Goal: Obtain resource: Obtain resource

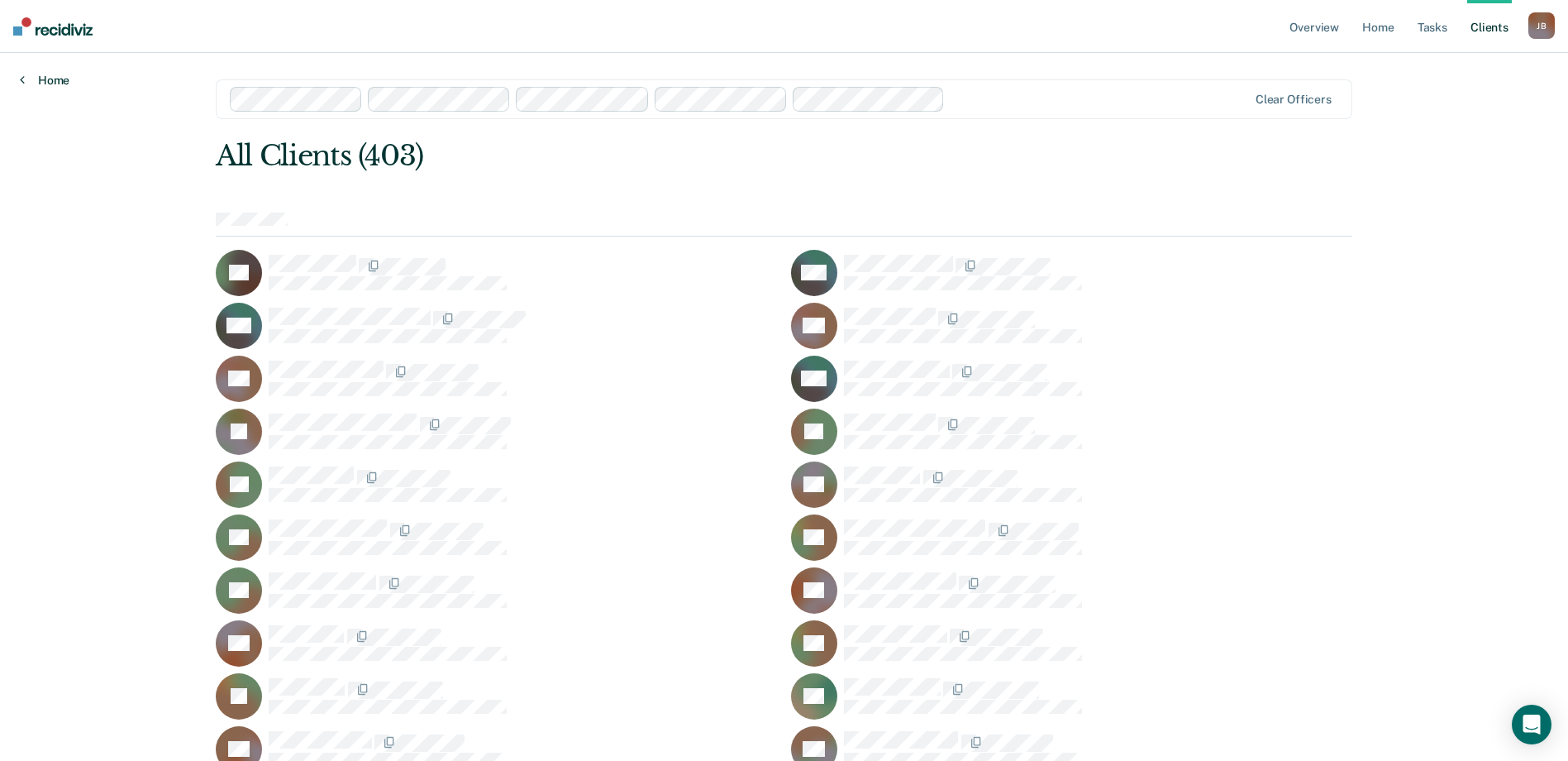
click at [55, 81] on link "Home" at bounding box center [45, 80] width 50 height 15
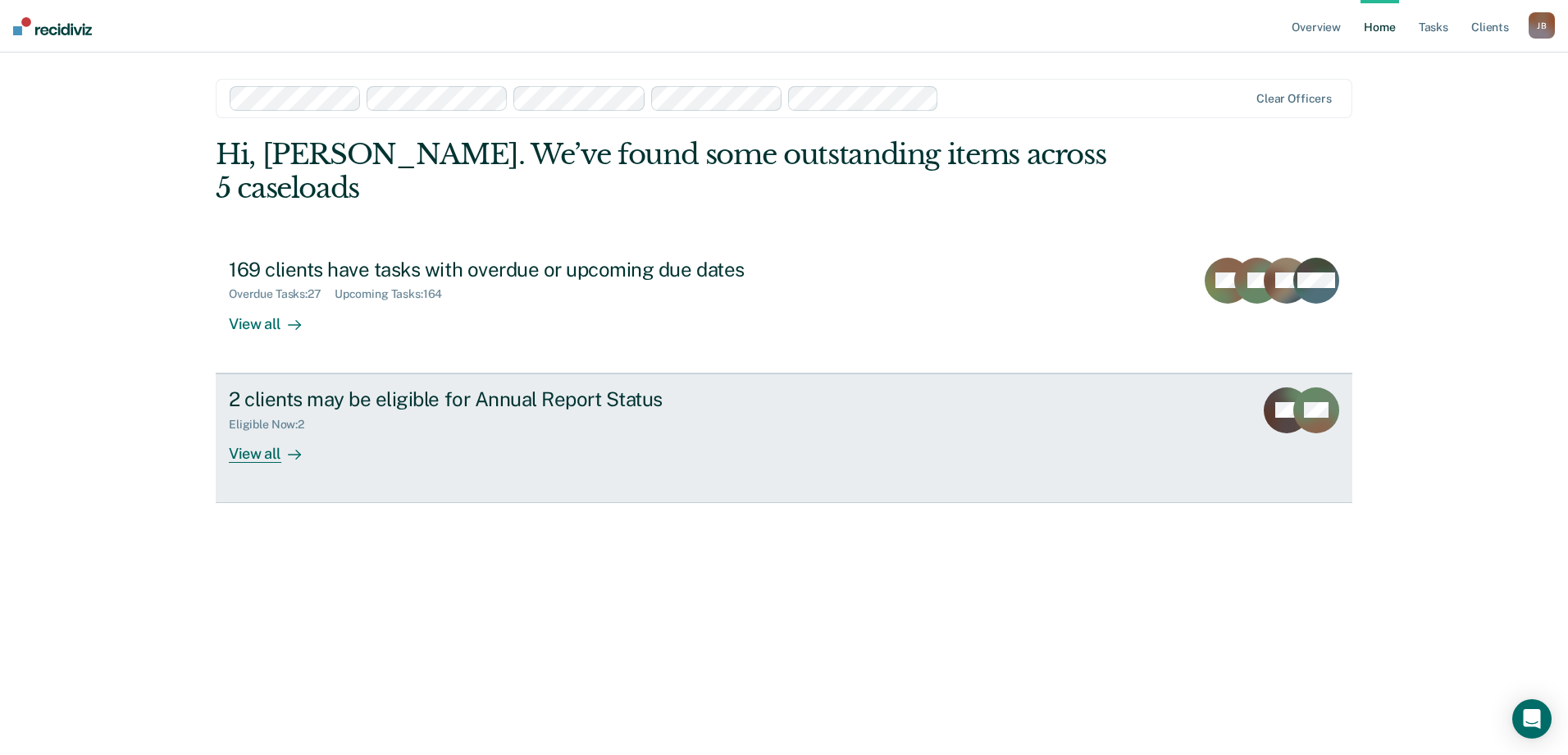
click at [255, 431] on div "View all" at bounding box center [274, 447] width 92 height 32
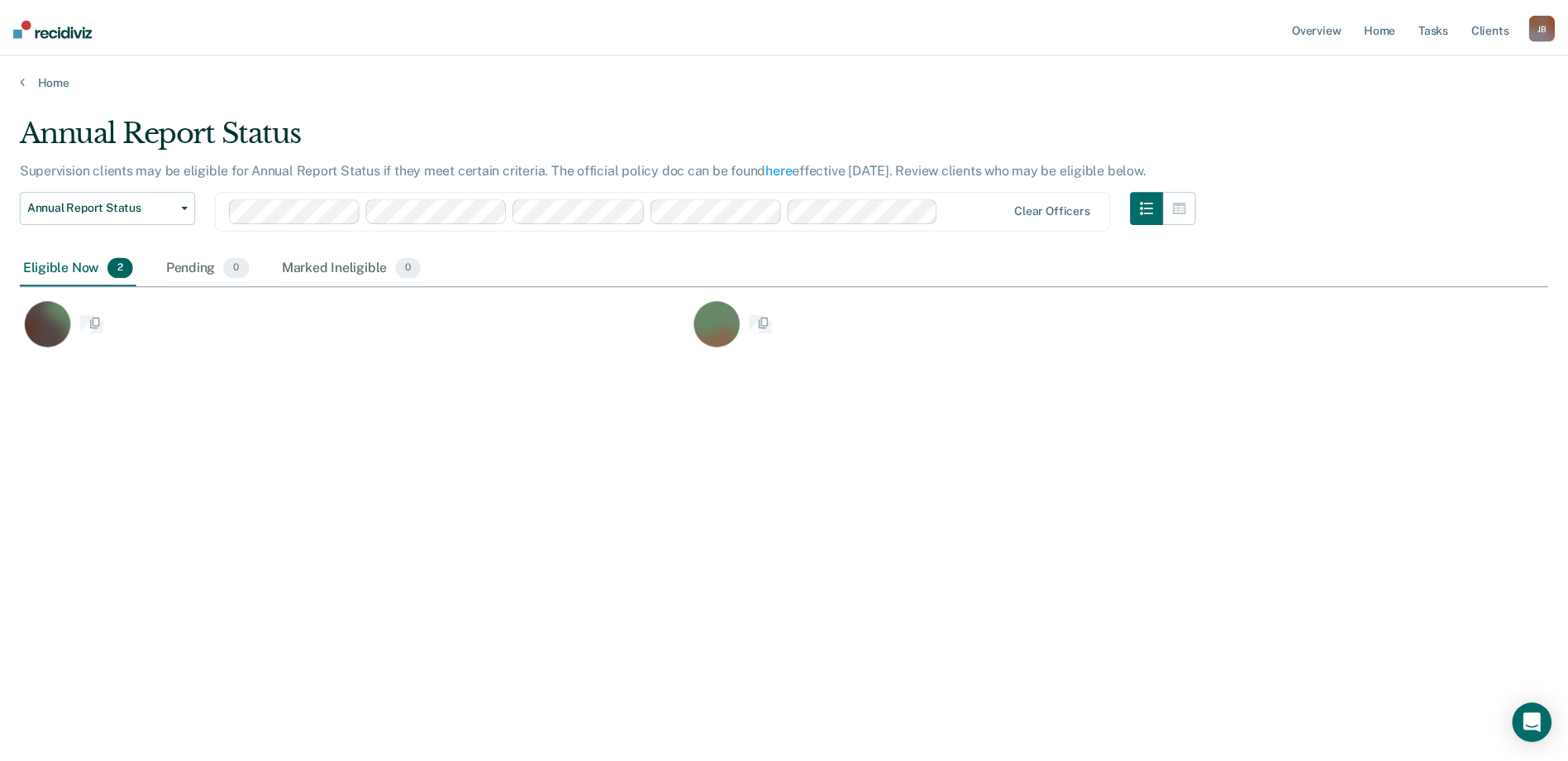
scroll to position [510, 1529]
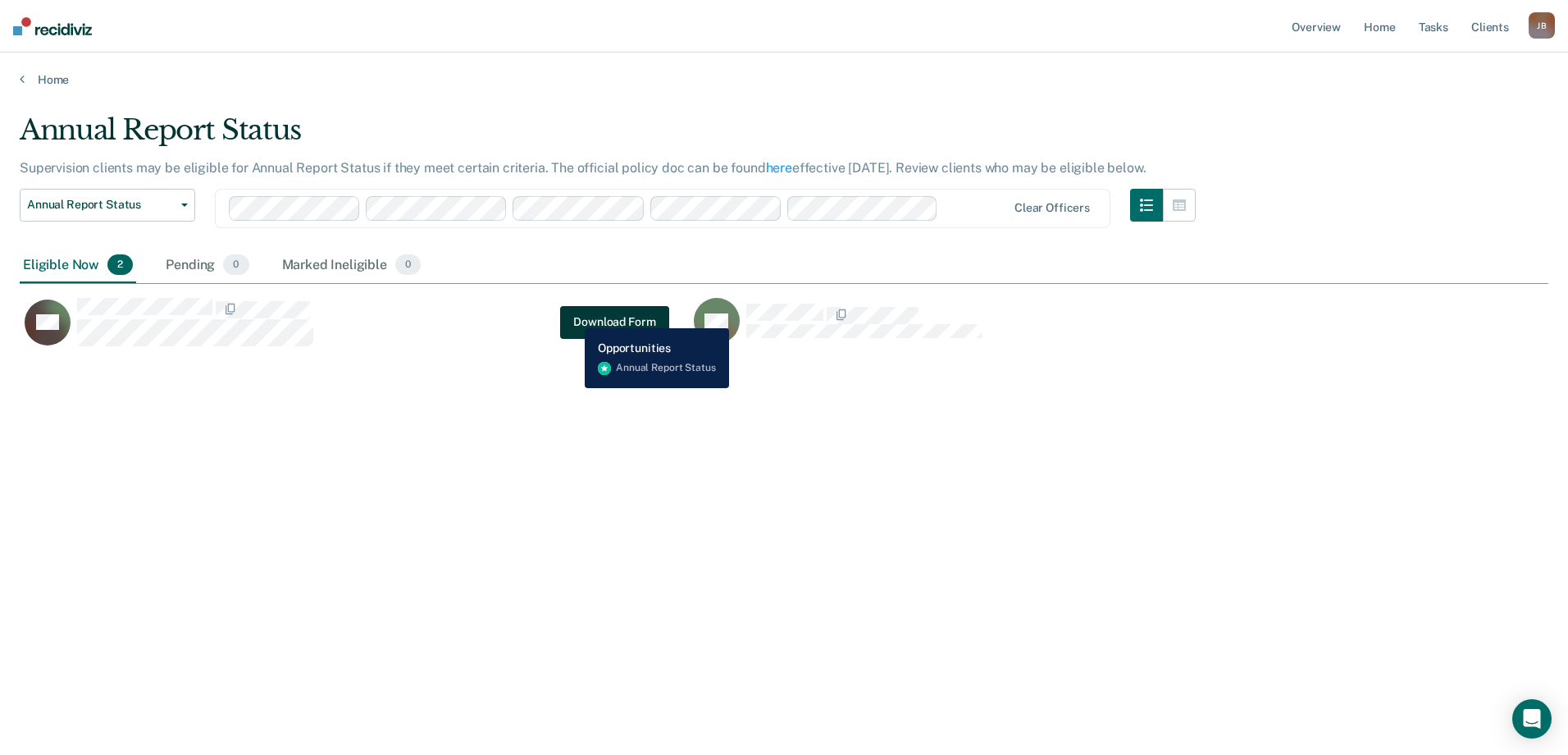
click at [572, 316] on button "Download Form" at bounding box center [614, 322] width 108 height 33
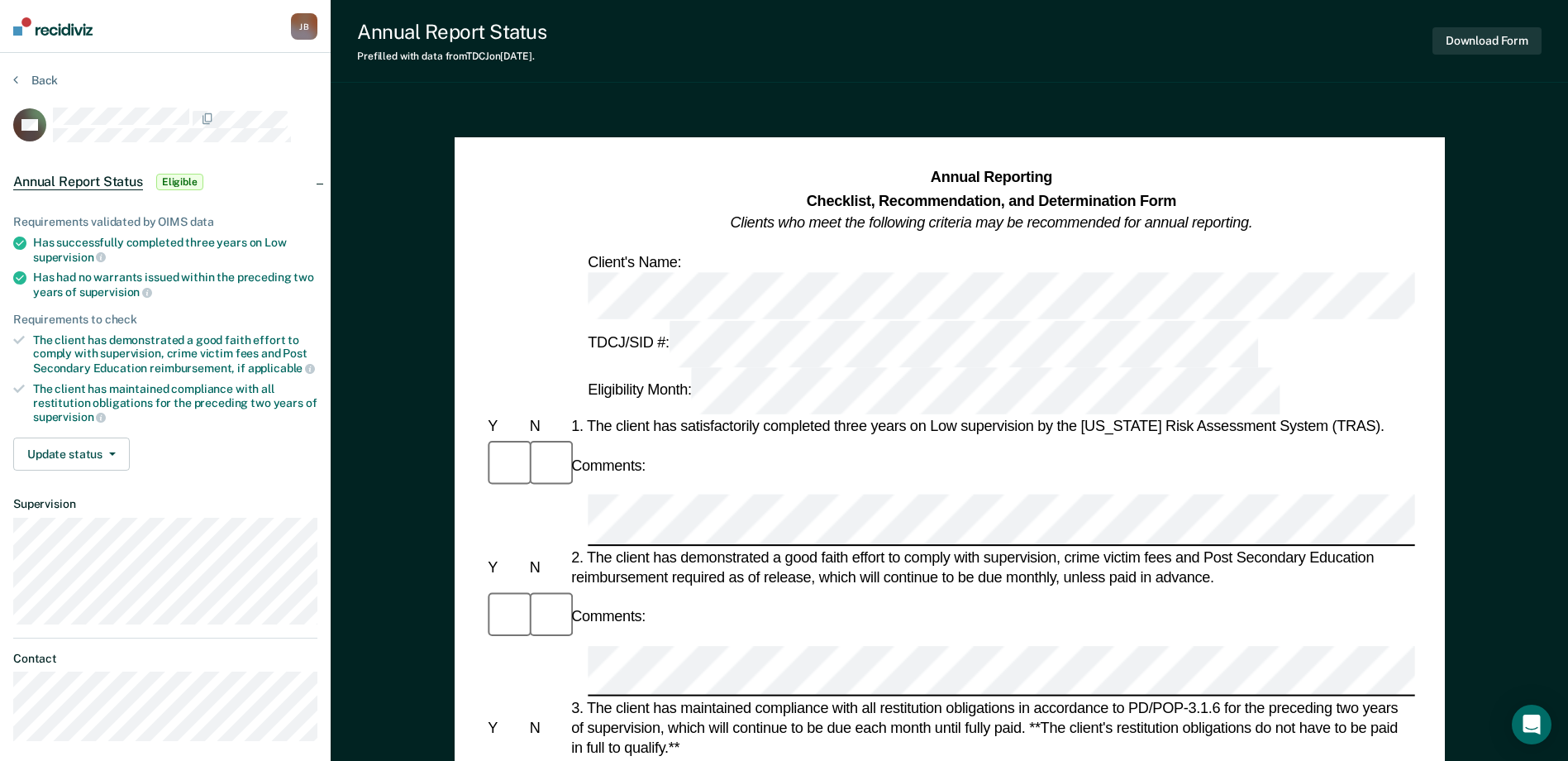
click at [1249, 90] on div "Annual Report Status Prefilled with data from TDCJ on [DATE] . Download Form An…" at bounding box center [950, 741] width 1238 height 1482
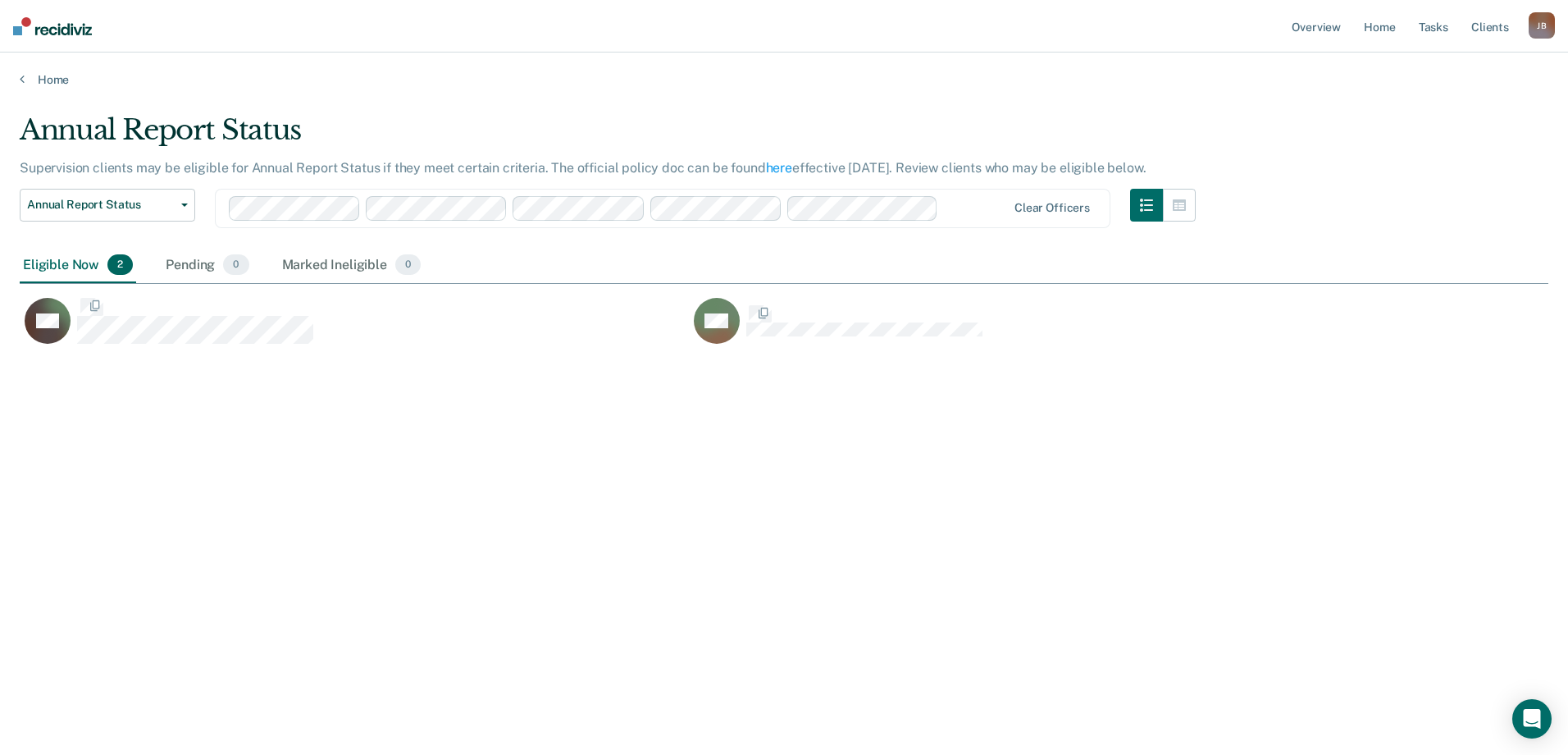
scroll to position [506, 1517]
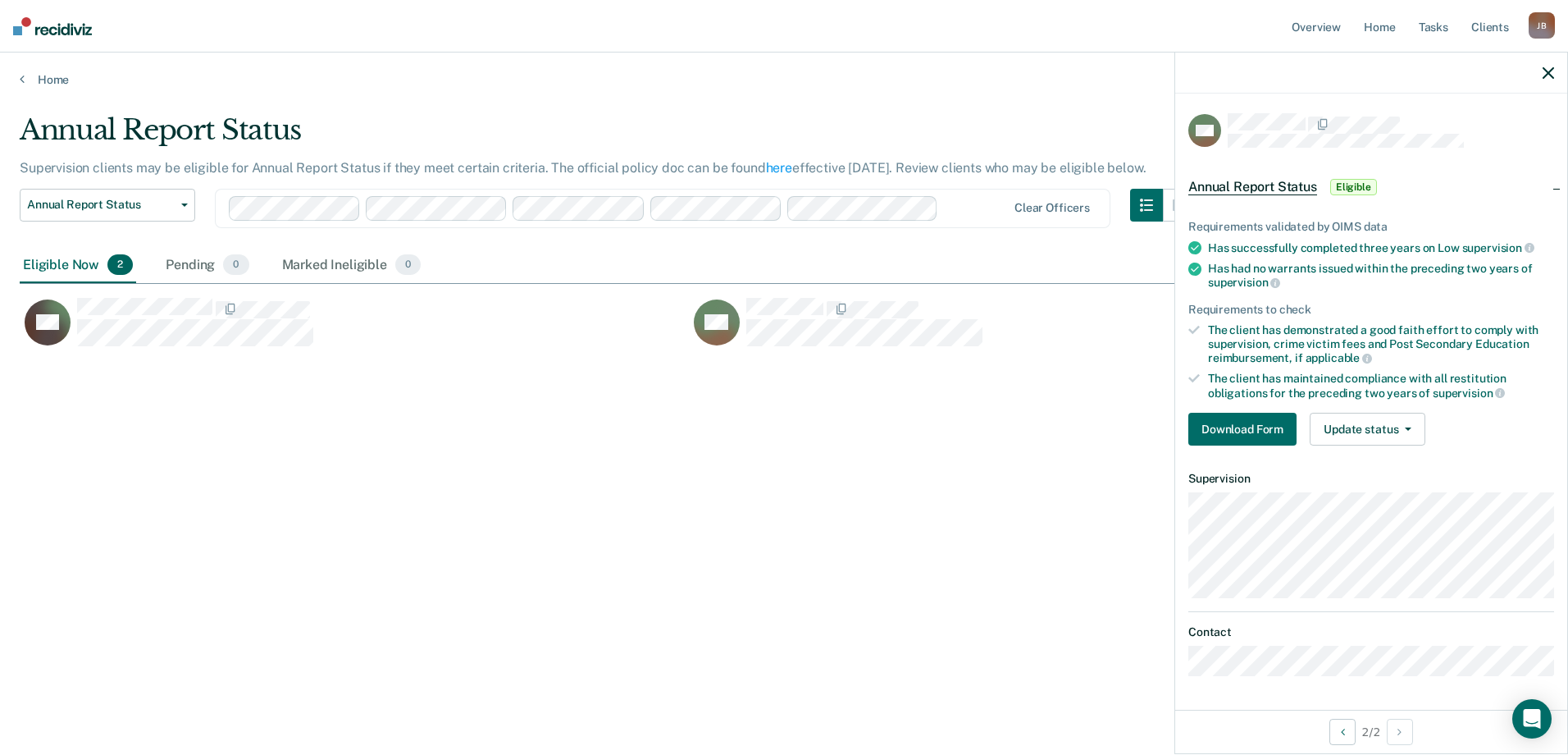
click at [1264, 184] on span "Annual Report Status" at bounding box center [1253, 186] width 129 height 16
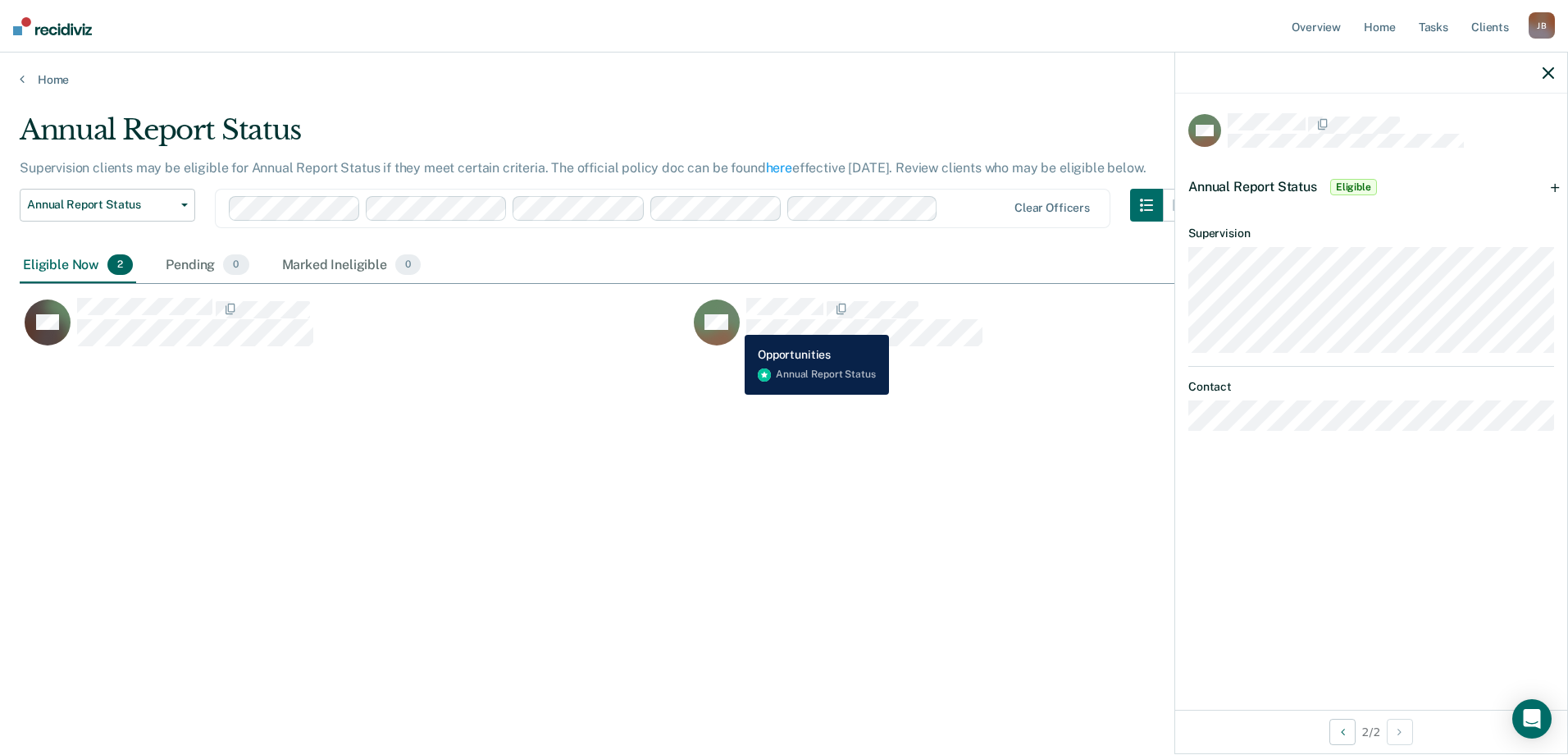
click at [733, 323] on rect "CaseloadOpportunityCell-02018954" at bounding box center [717, 322] width 46 height 46
click at [513, 100] on main "Annual Report Status Supervision clients may be eligible for Annual Report Stat…" at bounding box center [784, 419] width 1568 height 663
click at [37, 76] on link "Home" at bounding box center [784, 80] width 1529 height 15
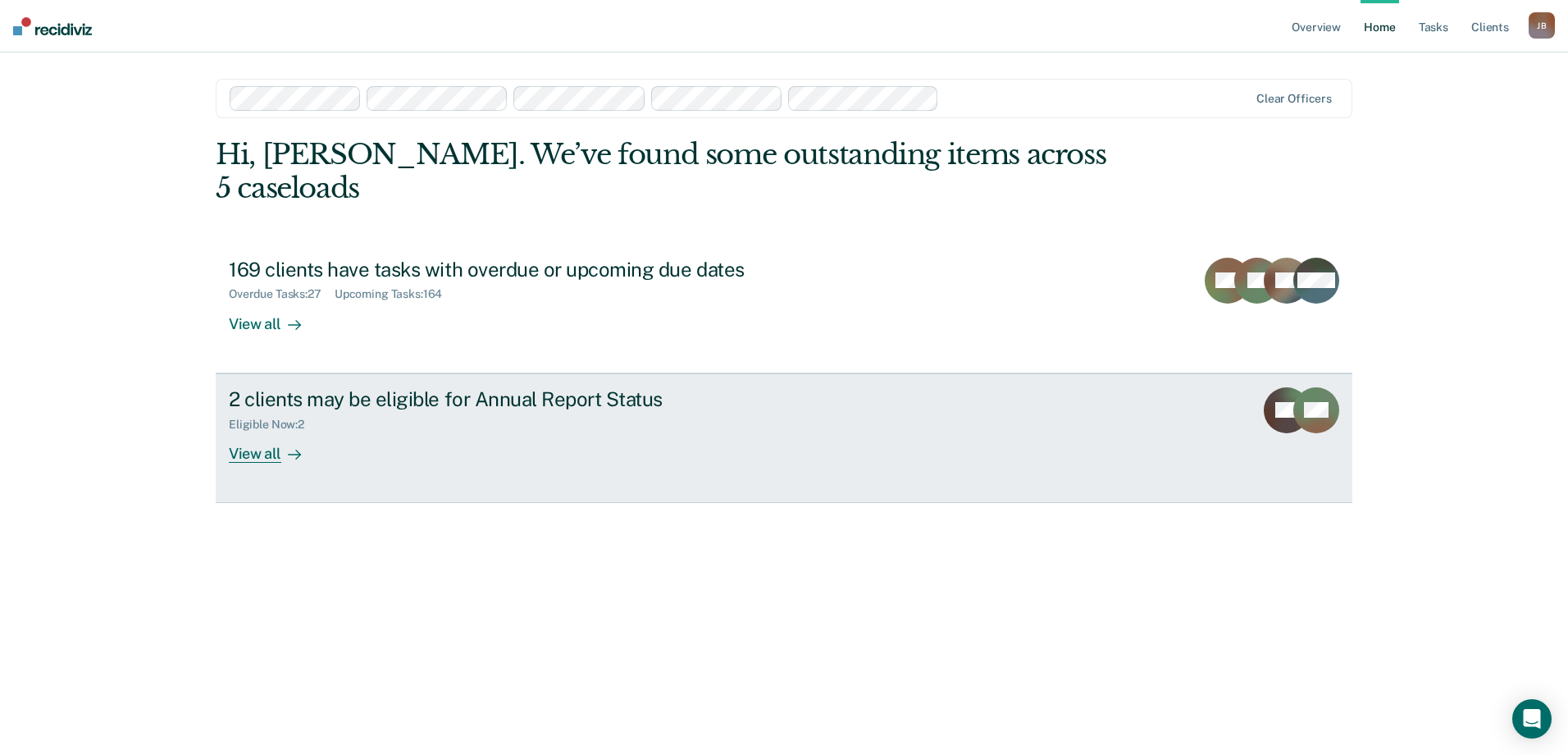
click at [262, 431] on div "View all" at bounding box center [274, 447] width 92 height 32
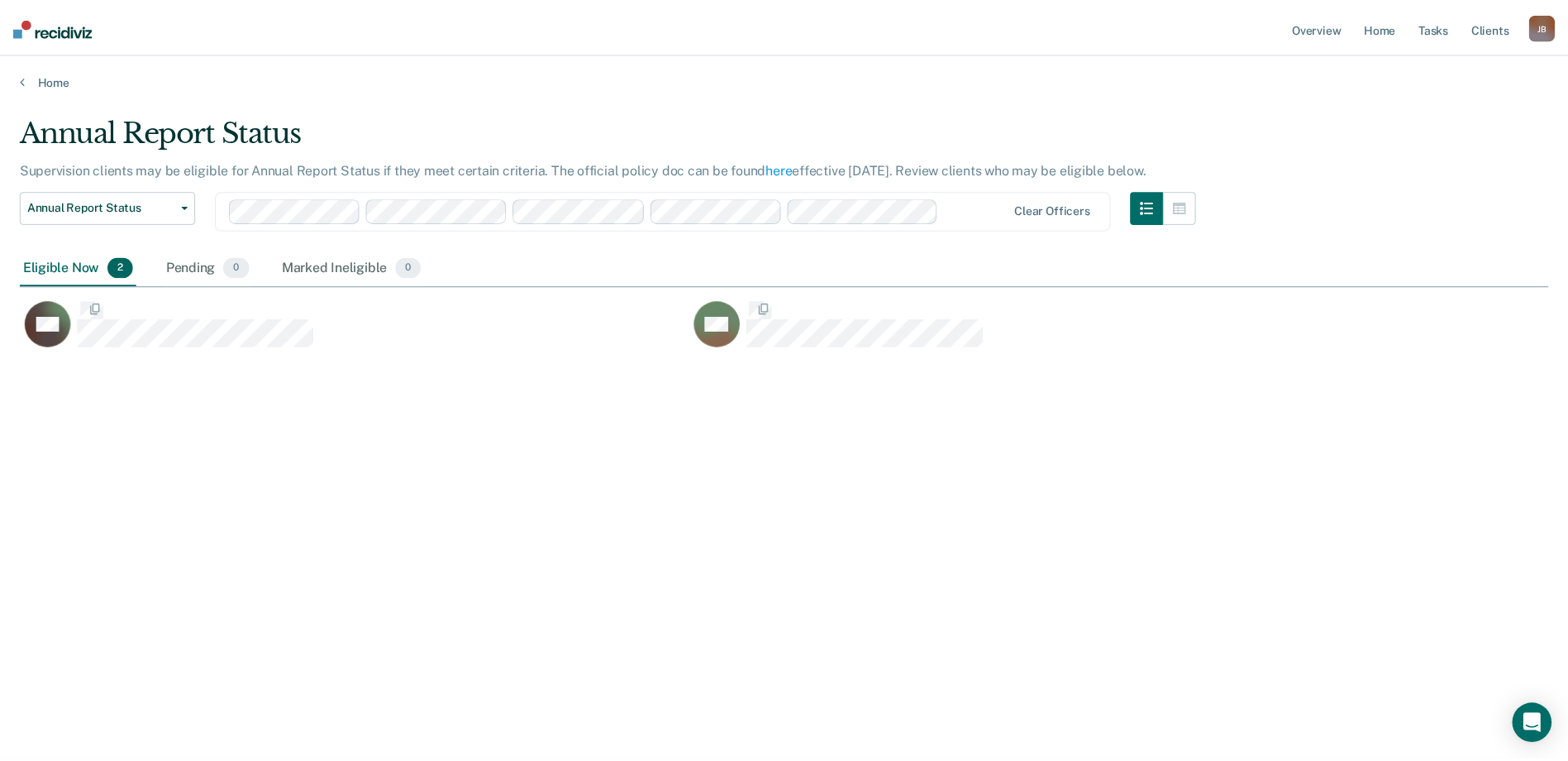
scroll to position [510, 1529]
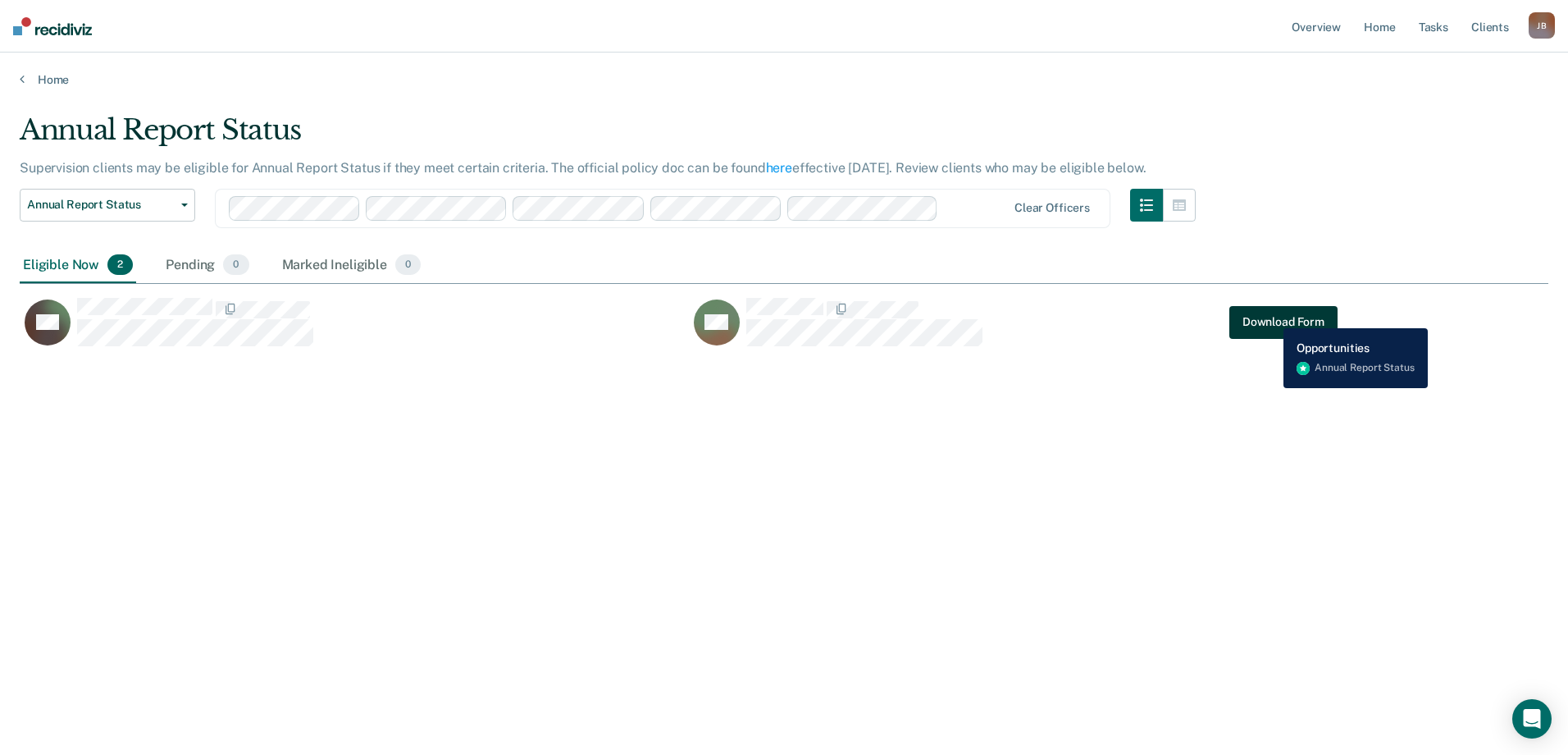
click at [1271, 316] on button "Download Form" at bounding box center [1283, 322] width 108 height 33
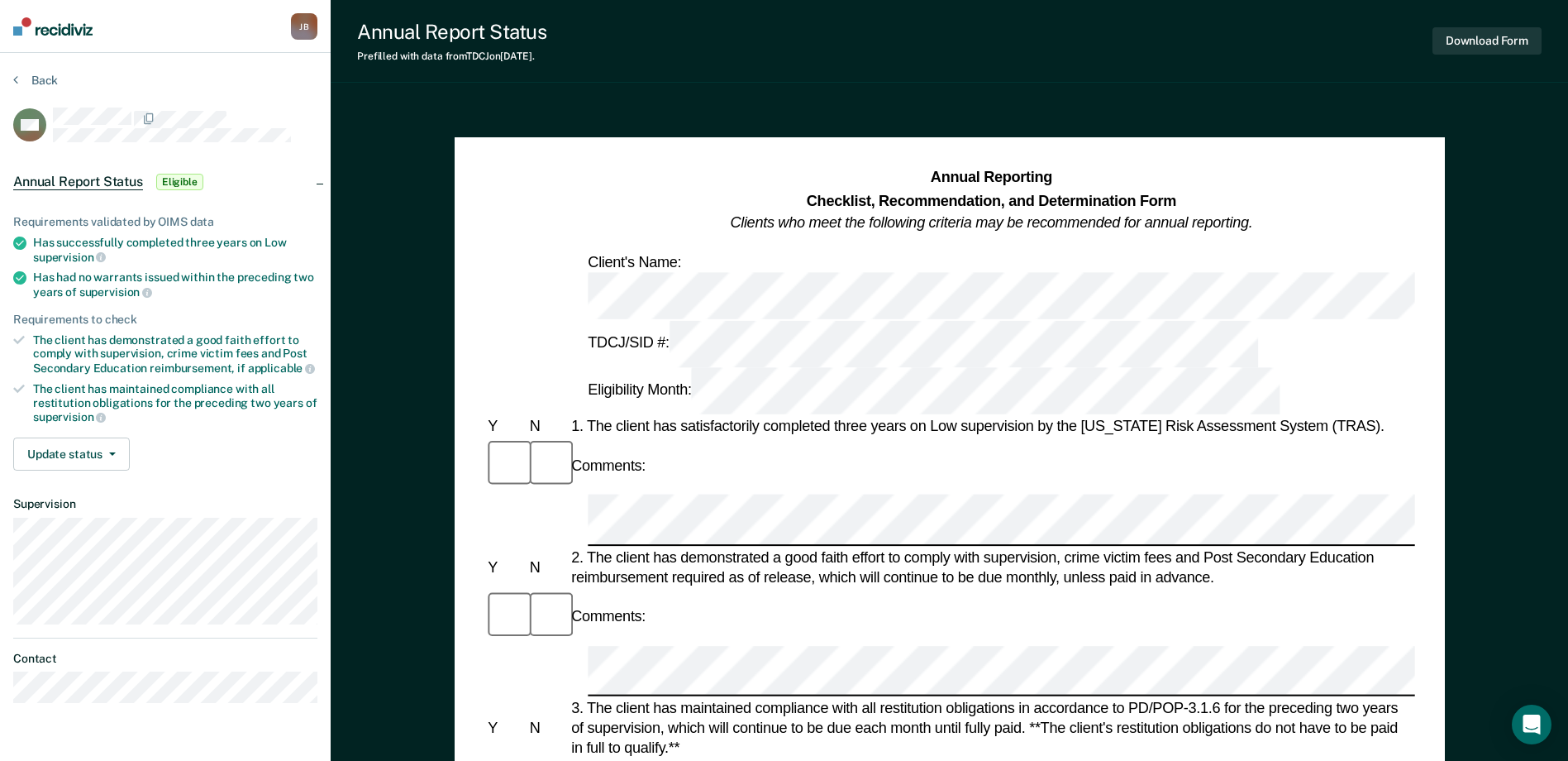
click at [64, 29] on img at bounding box center [53, 26] width 79 height 18
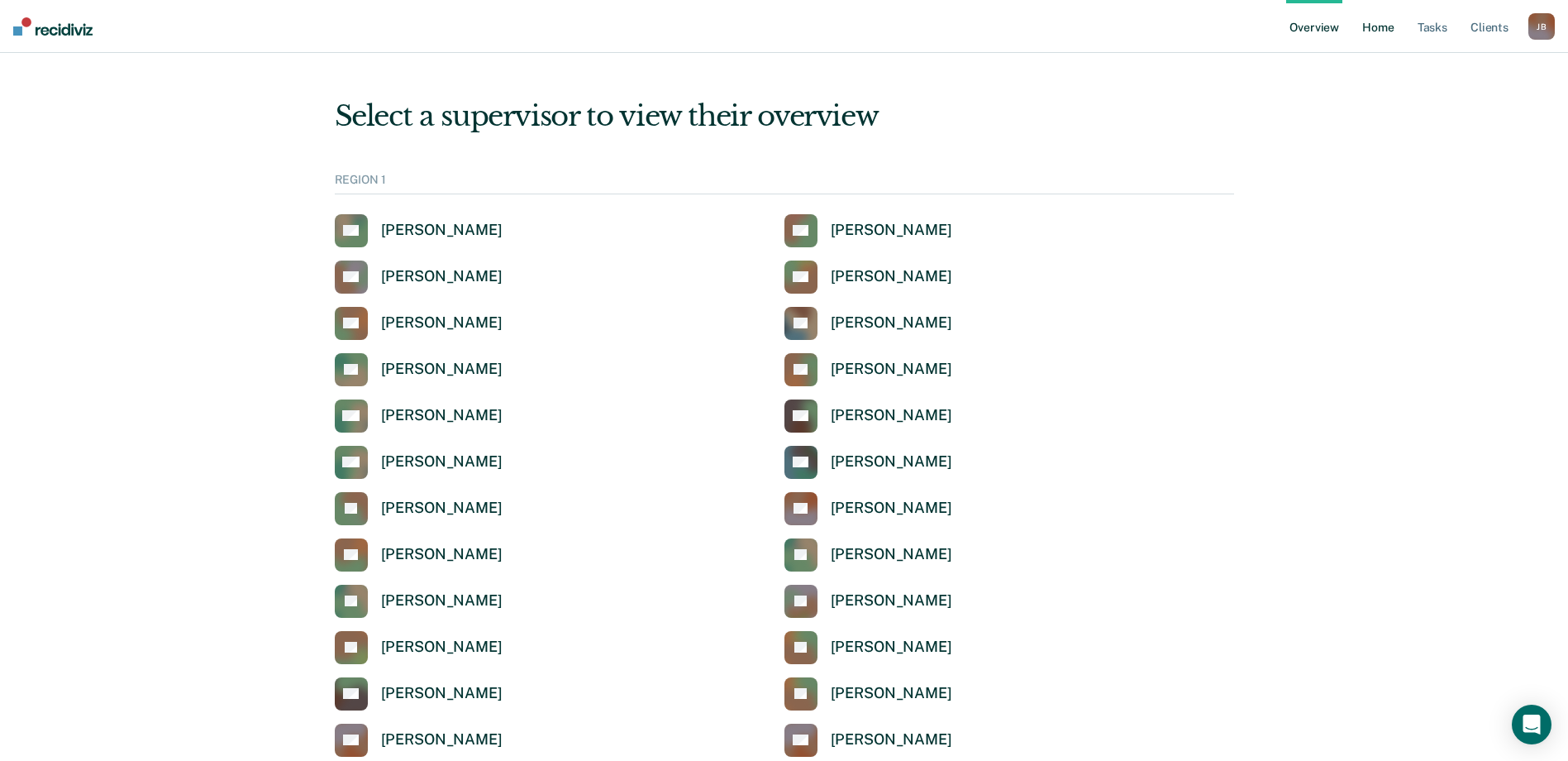
click at [1365, 33] on link "Home" at bounding box center [1379, 26] width 38 height 53
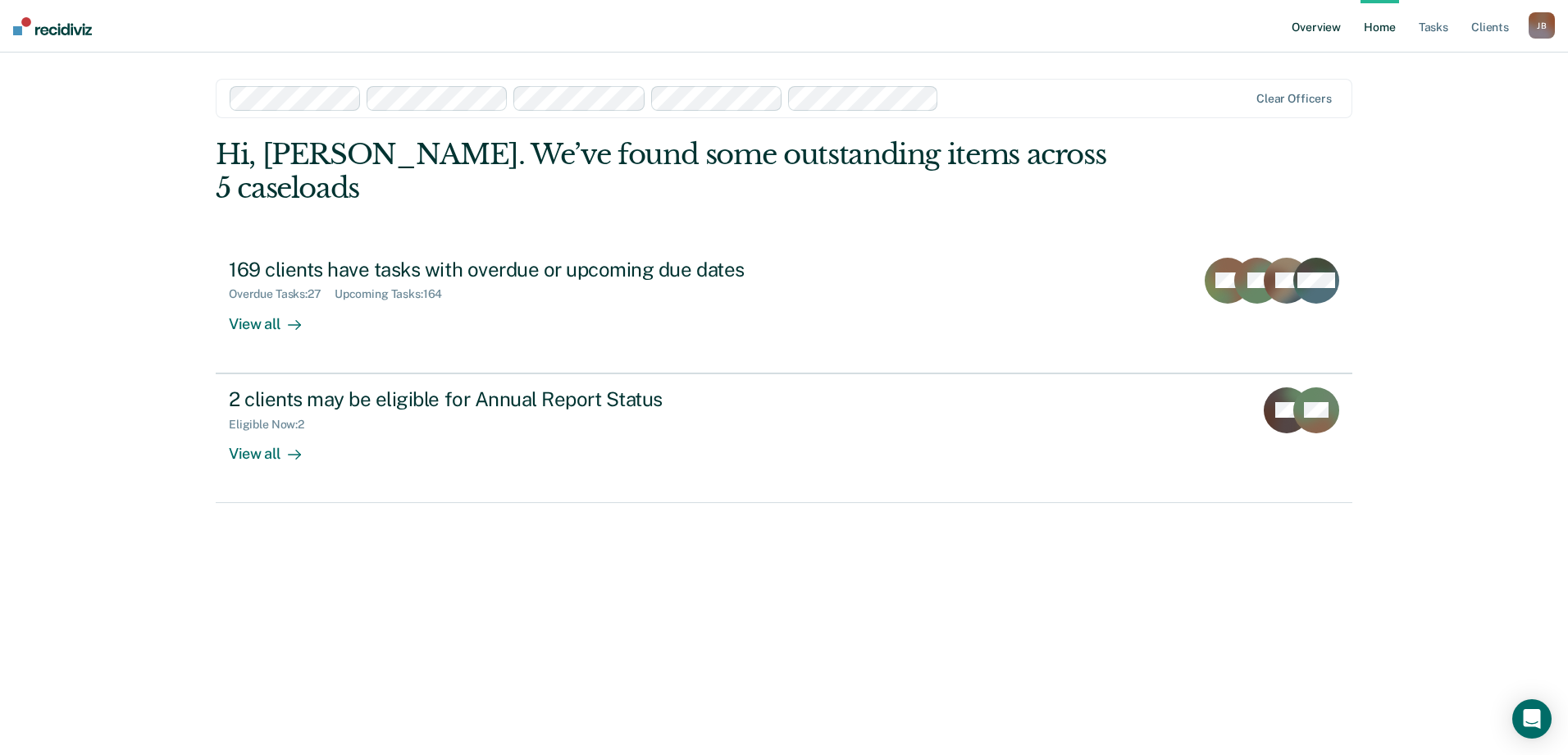
click at [1316, 38] on link "Overview" at bounding box center [1316, 26] width 56 height 52
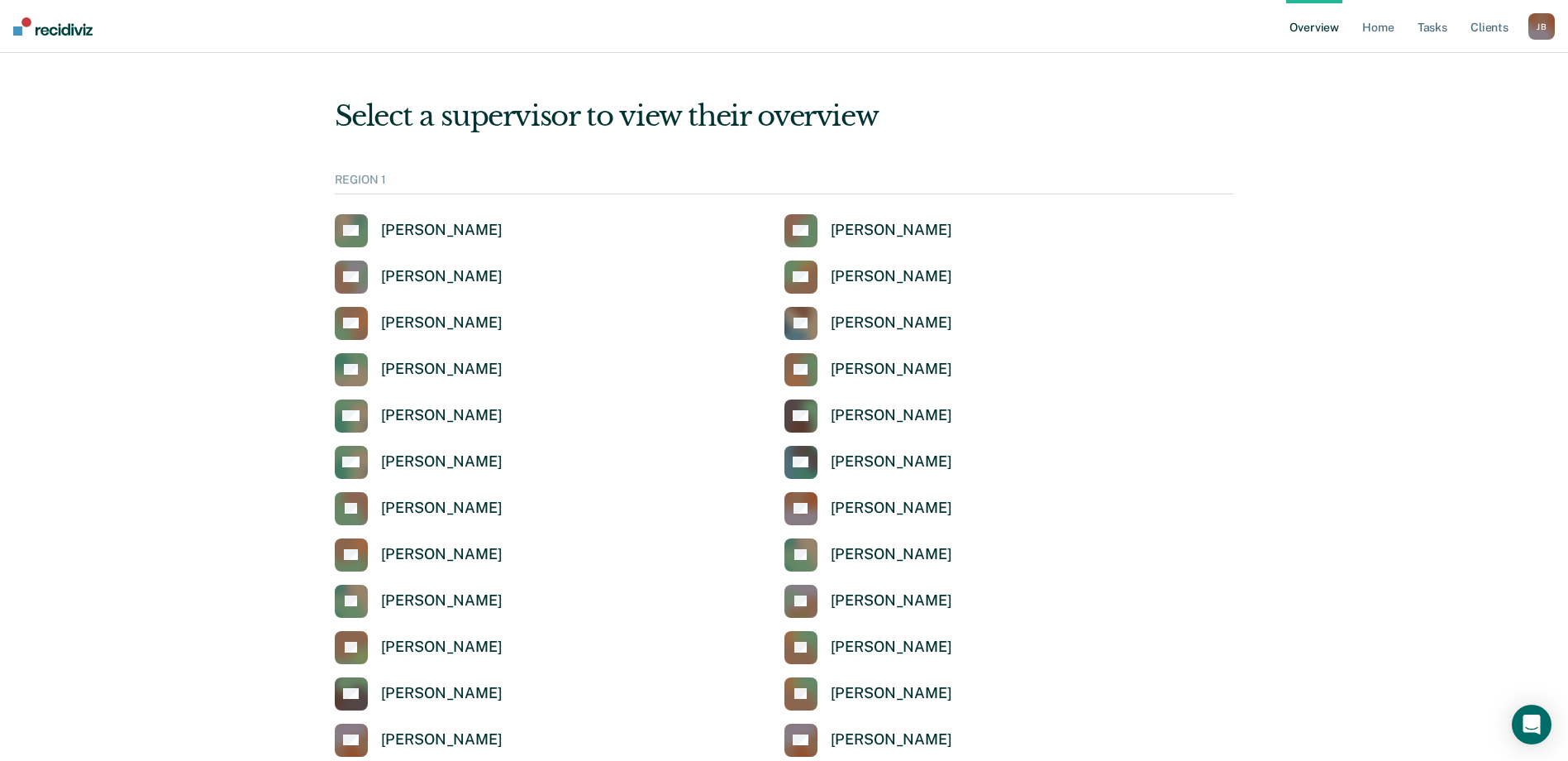
click at [1548, 23] on div "[PERSON_NAME]" at bounding box center [1542, 27] width 27 height 27
click at [1431, 64] on link "Profile" at bounding box center [1474, 66] width 133 height 14
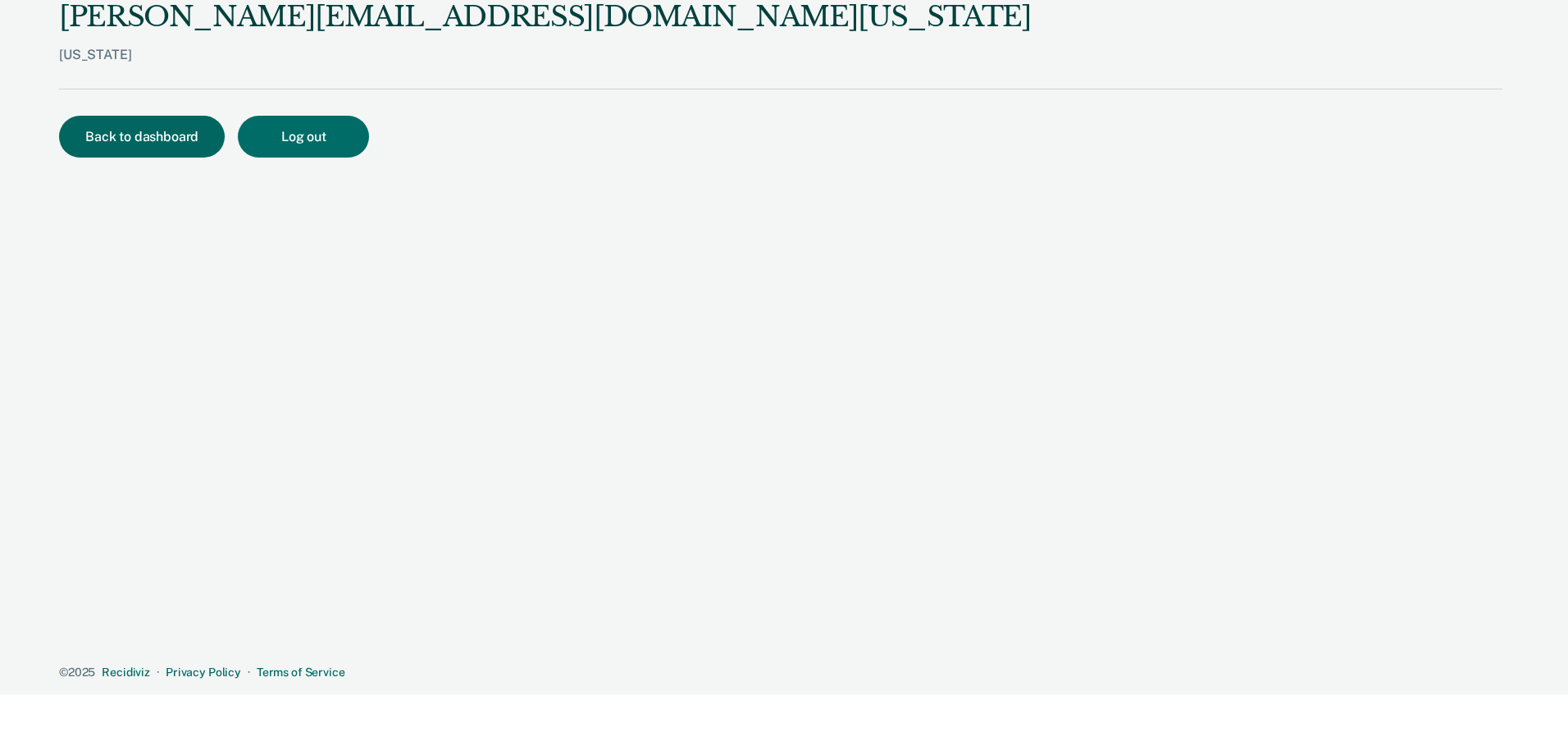
click at [135, 135] on button "Back to dashboard" at bounding box center [141, 137] width 166 height 42
